Goal: Information Seeking & Learning: Check status

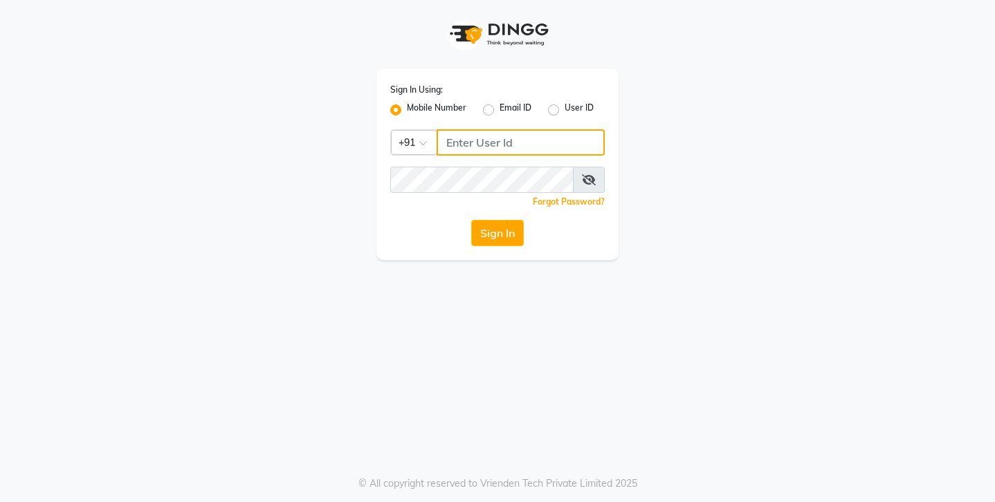
type input "9971918470"
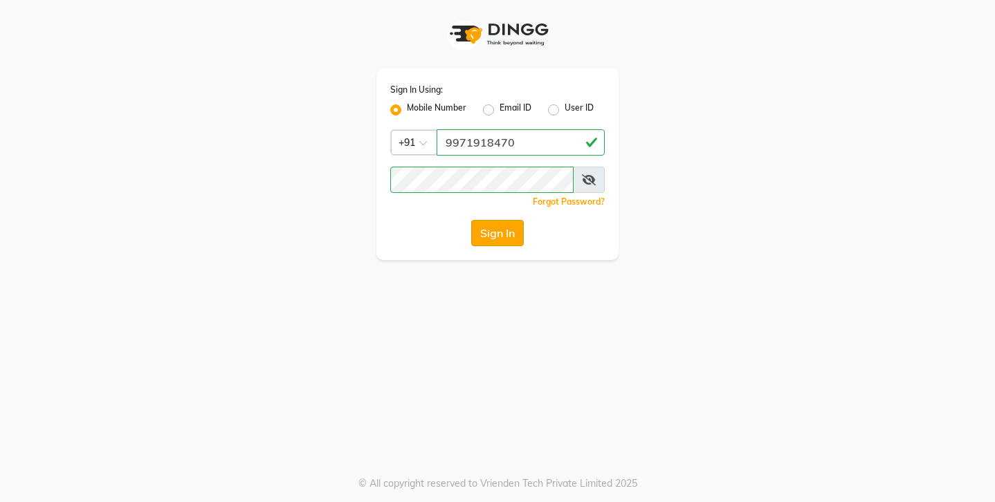
click at [495, 240] on button "Sign In" at bounding box center [497, 233] width 53 height 26
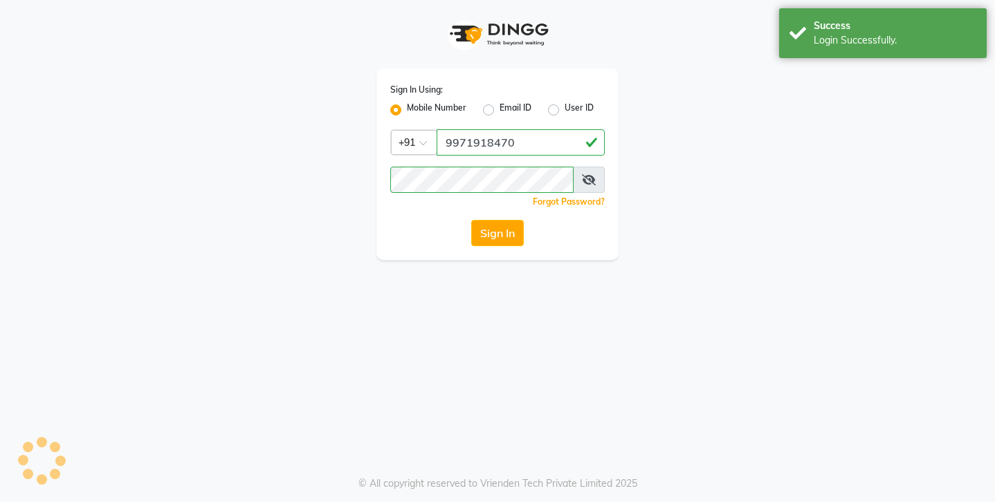
select select "3812"
select select "service"
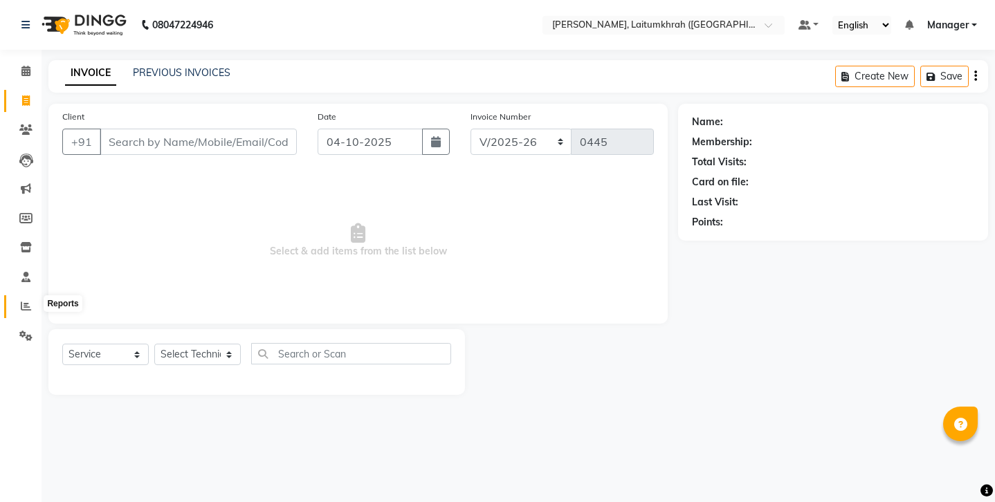
click at [28, 301] on icon at bounding box center [26, 306] width 10 height 10
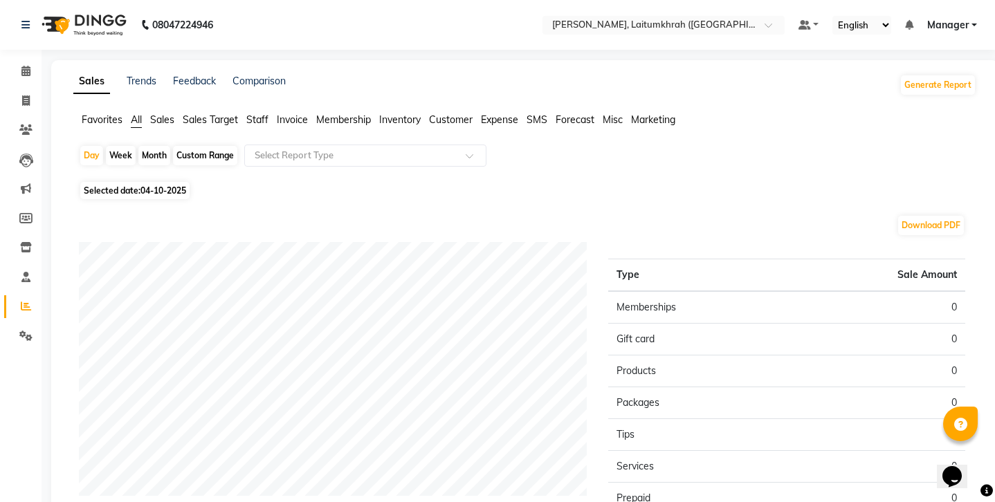
click at [160, 156] on div "Month" at bounding box center [154, 155] width 32 height 19
select select "10"
select select "2025"
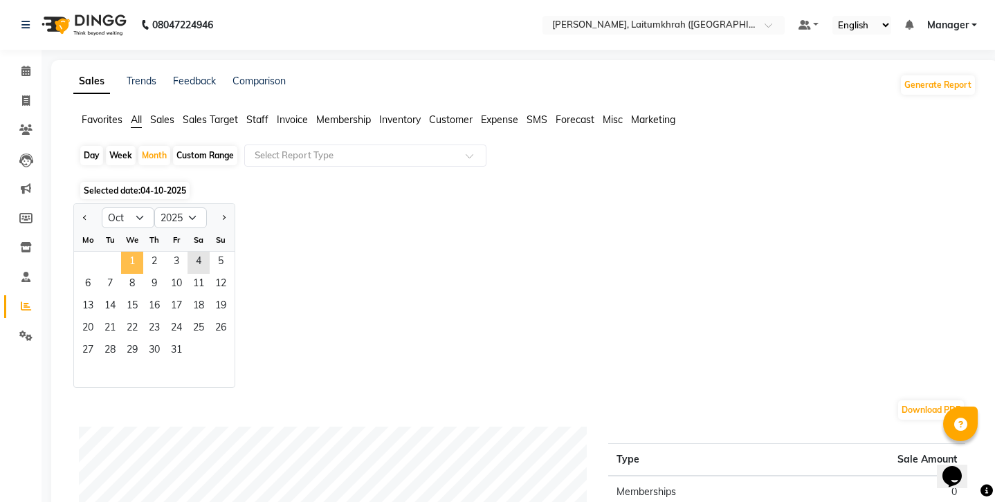
click at [133, 257] on span "1" at bounding box center [132, 263] width 22 height 22
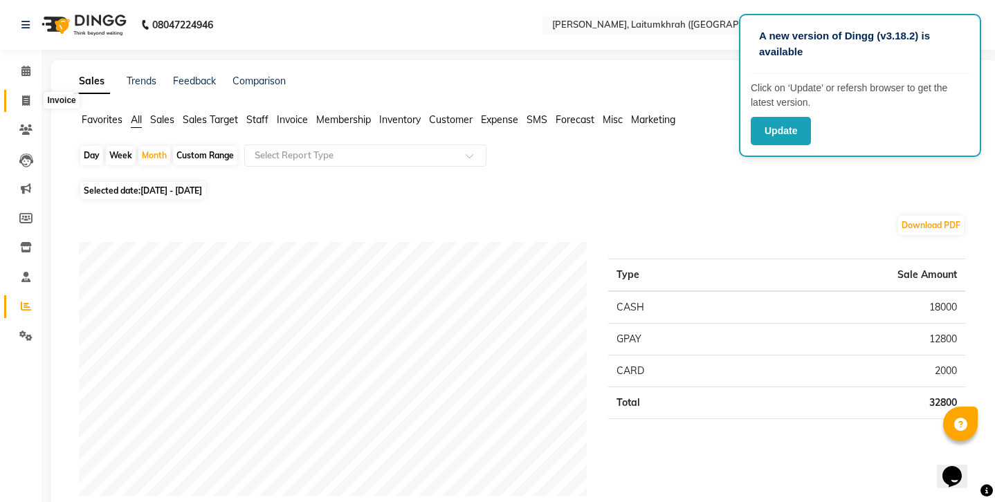
click at [26, 100] on icon at bounding box center [26, 100] width 8 height 10
select select "service"
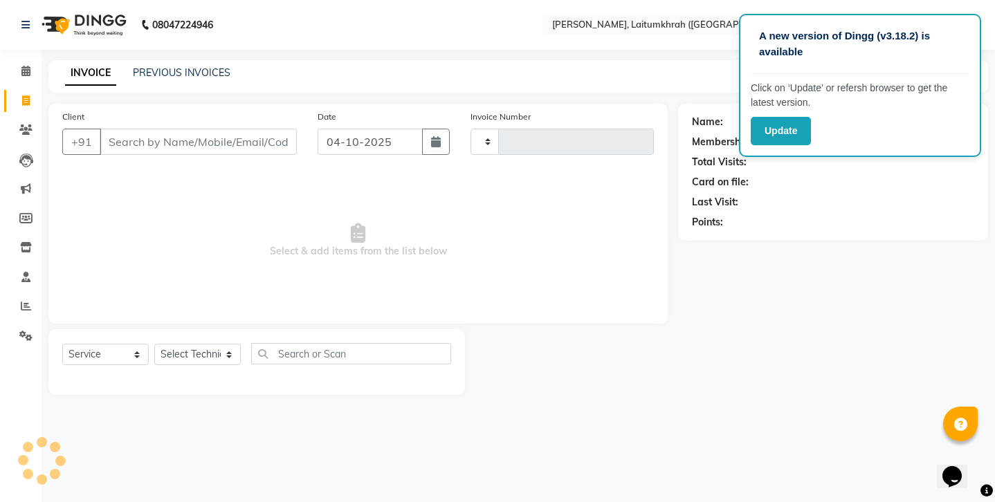
type input "0445"
select select "3812"
click at [24, 304] on icon at bounding box center [26, 306] width 10 height 10
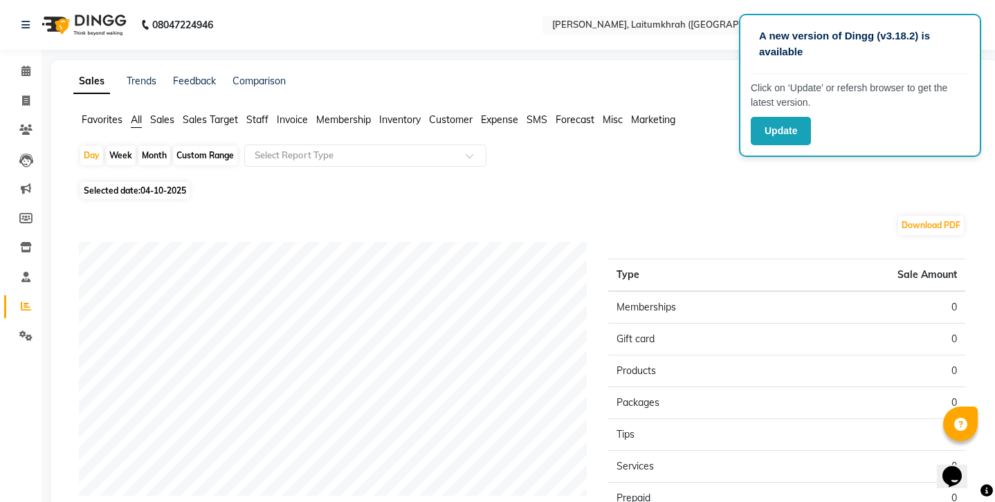
click at [154, 160] on div "Month" at bounding box center [154, 155] width 32 height 19
select select "10"
select select "2025"
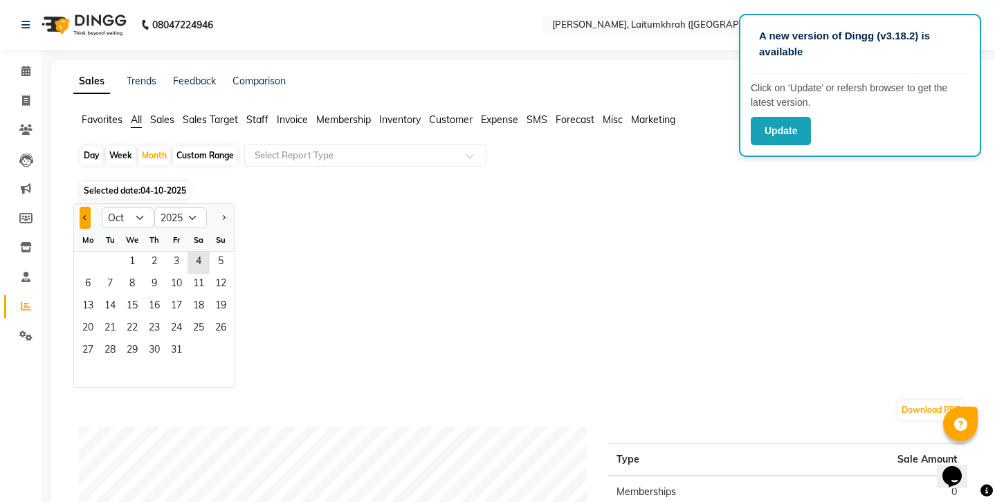
click at [82, 219] on button "Previous month" at bounding box center [85, 218] width 11 height 22
select select "9"
click at [118, 265] on span "2" at bounding box center [110, 263] width 22 height 22
